Goal: Navigation & Orientation: Understand site structure

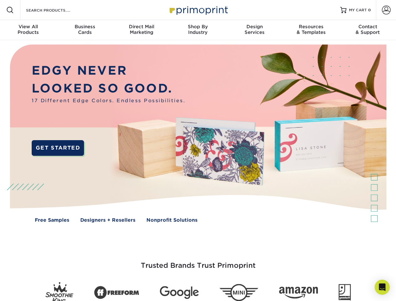
click at [198, 151] on img at bounding box center [198, 138] width 392 height 196
click at [10, 10] on span at bounding box center [10, 10] width 8 height 8
click at [386, 10] on span at bounding box center [386, 10] width 9 height 9
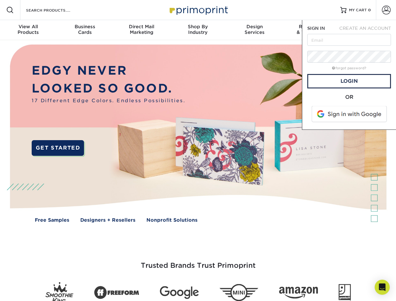
click at [28, 30] on div "View All Products" at bounding box center [28, 29] width 56 height 11
click at [85, 30] on div "Business Cards" at bounding box center [84, 29] width 56 height 11
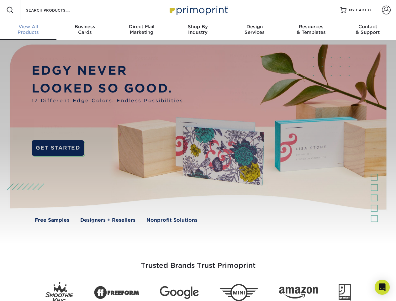
click at [141, 30] on div "Direct Mail Marketing" at bounding box center [141, 29] width 56 height 11
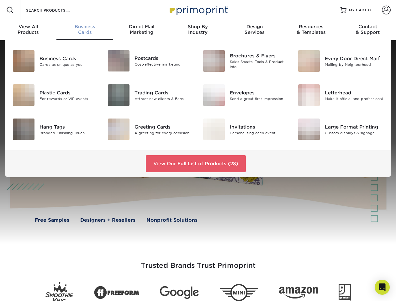
click at [198, 30] on div "Shop By Industry" at bounding box center [198, 29] width 56 height 11
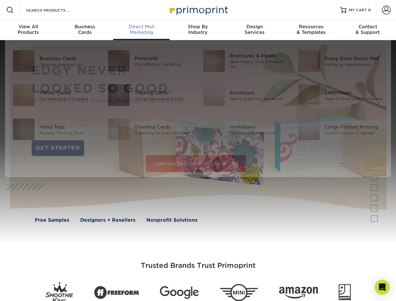
click at [255, 30] on div "Design Services" at bounding box center [254, 29] width 56 height 11
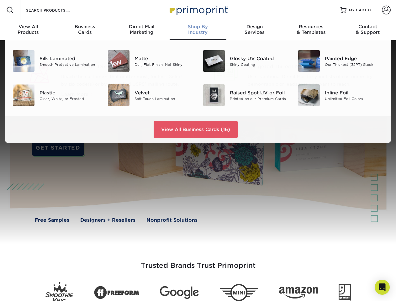
click at [311, 30] on div "Resources & Templates" at bounding box center [311, 29] width 56 height 11
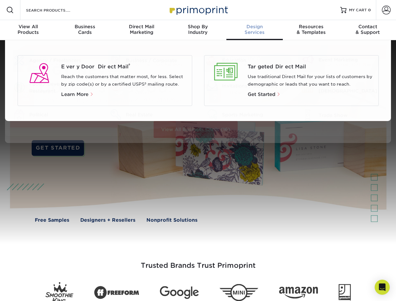
click at [368, 30] on div "Contact & Support" at bounding box center [368, 29] width 56 height 11
